Goal: Check status: Check status

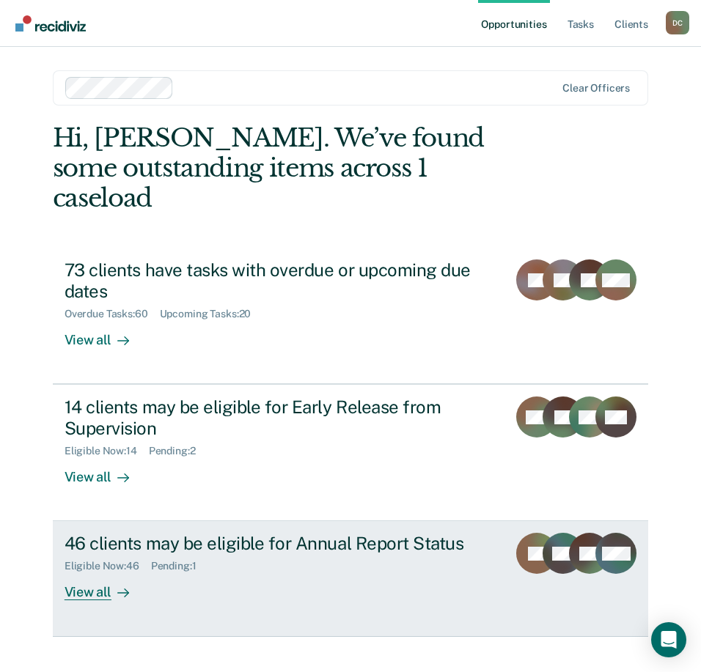
click at [121, 554] on div "Eligible Now : 46 Pending : 1" at bounding box center [280, 563] width 431 height 18
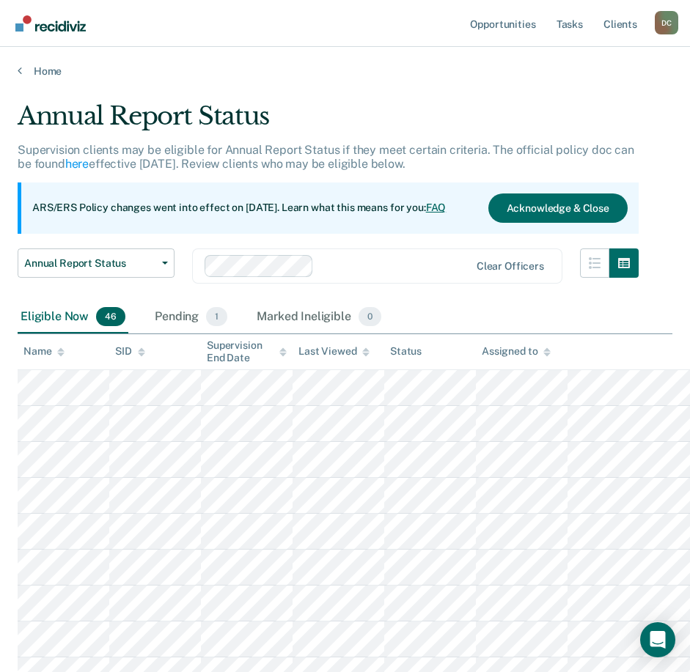
scroll to position [73, 0]
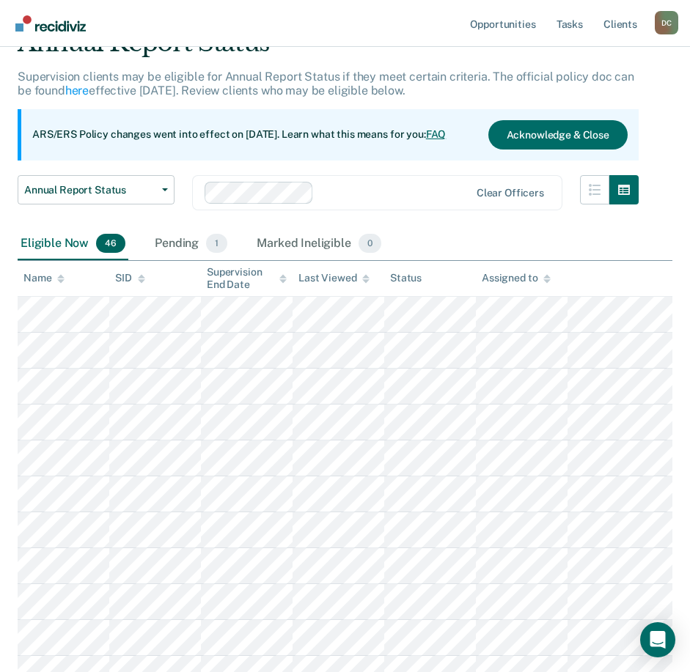
click at [59, 274] on div at bounding box center [60, 278] width 7 height 12
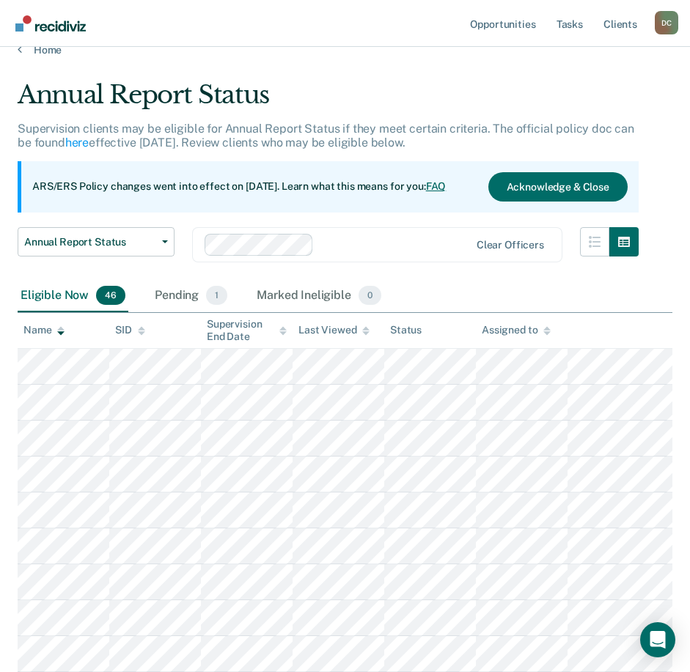
scroll to position [0, 0]
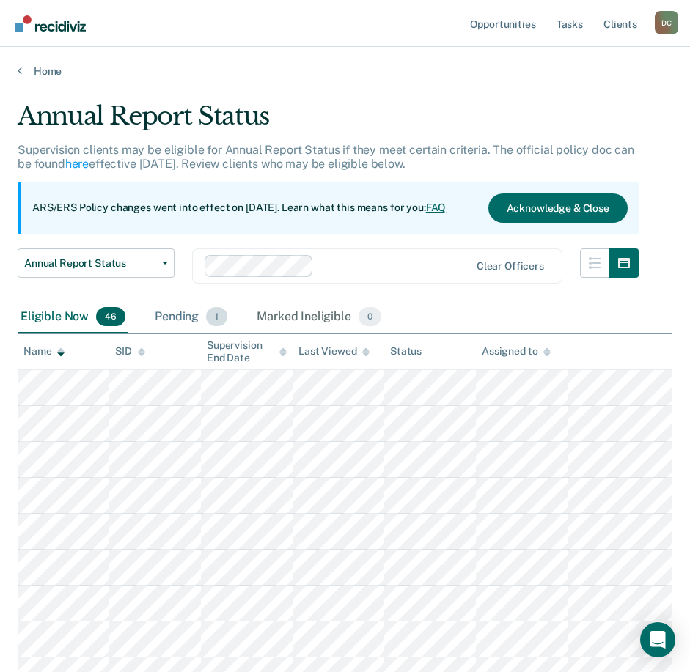
click at [182, 315] on div "Pending 1" at bounding box center [191, 317] width 78 height 32
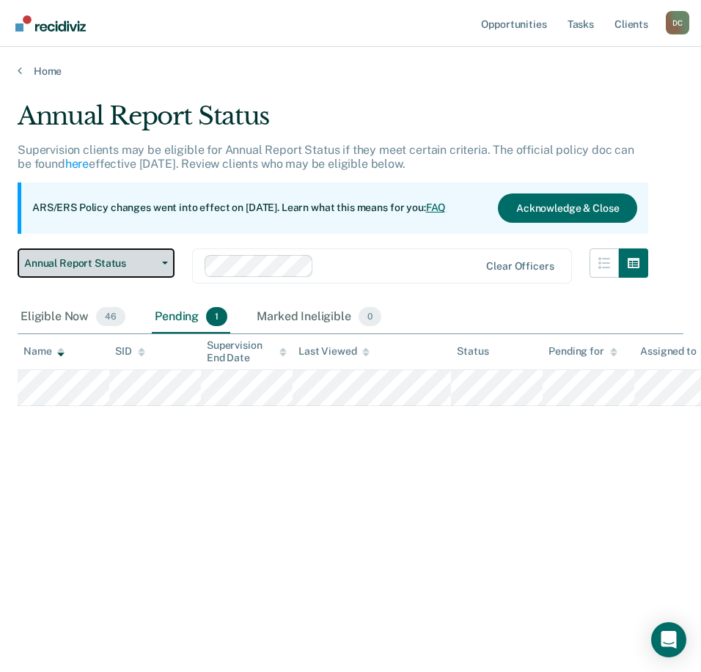
click at [111, 257] on span "Annual Report Status" at bounding box center [90, 263] width 132 height 12
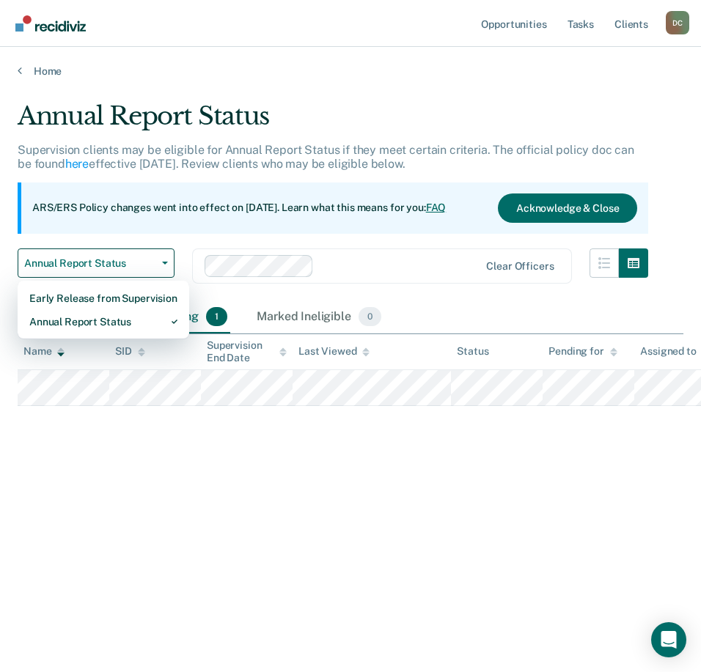
click at [131, 219] on div "ARS/ERS Policy changes went into effect on [DATE]. Learn what this means for yo…" at bounding box center [333, 208] width 631 height 51
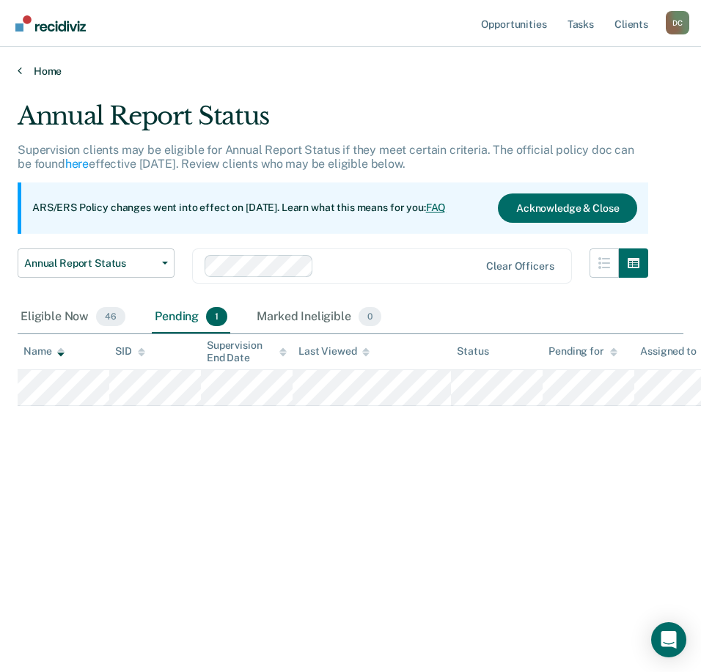
click at [29, 67] on link "Home" at bounding box center [351, 71] width 666 height 13
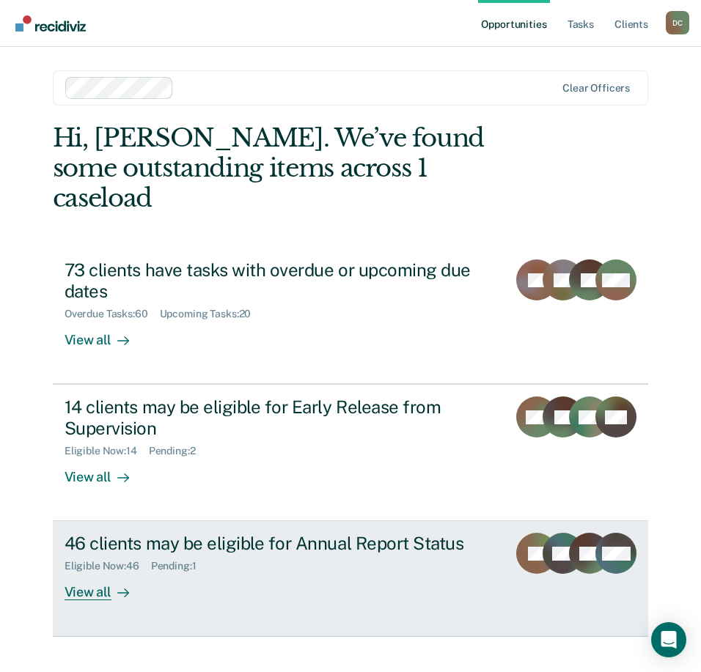
click at [162, 533] on div "46 clients may be eligible for Annual Report Status" at bounding box center [280, 543] width 431 height 21
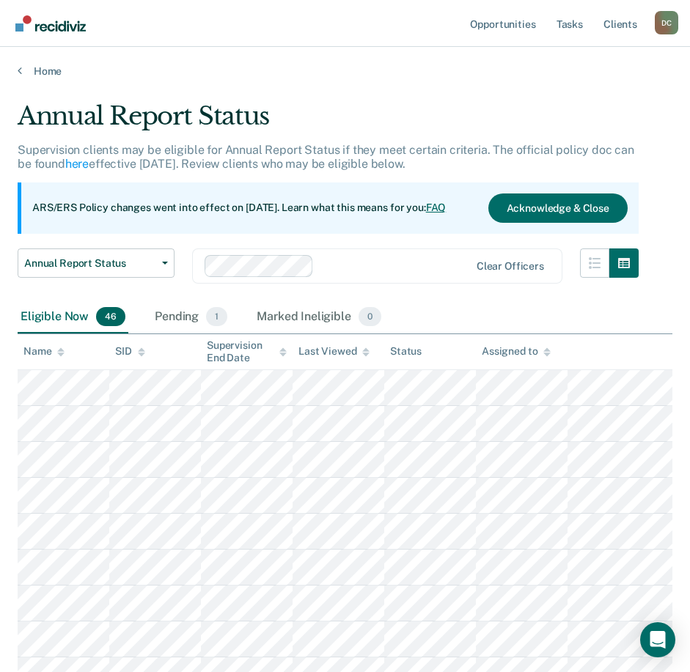
click at [142, 351] on icon at bounding box center [141, 350] width 7 height 4
click at [50, 353] on div "Name" at bounding box center [43, 351] width 41 height 12
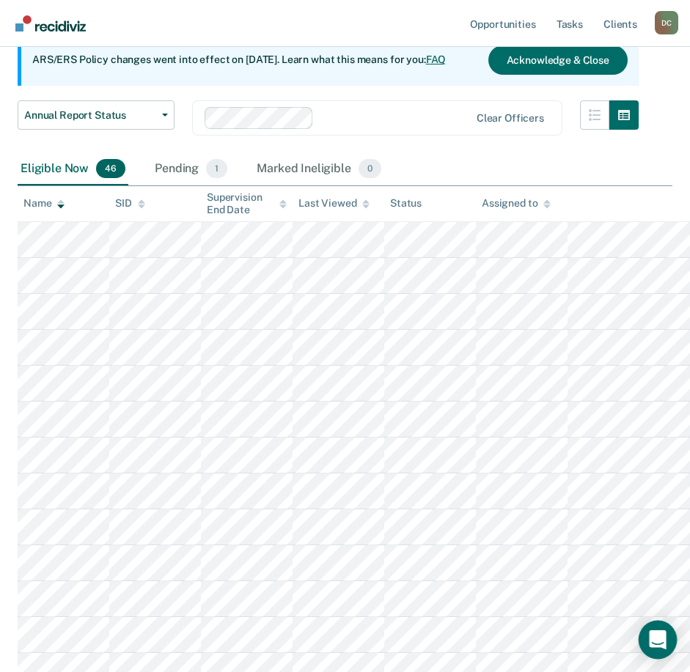
scroll to position [136, 0]
